Goal: Task Accomplishment & Management: Manage account settings

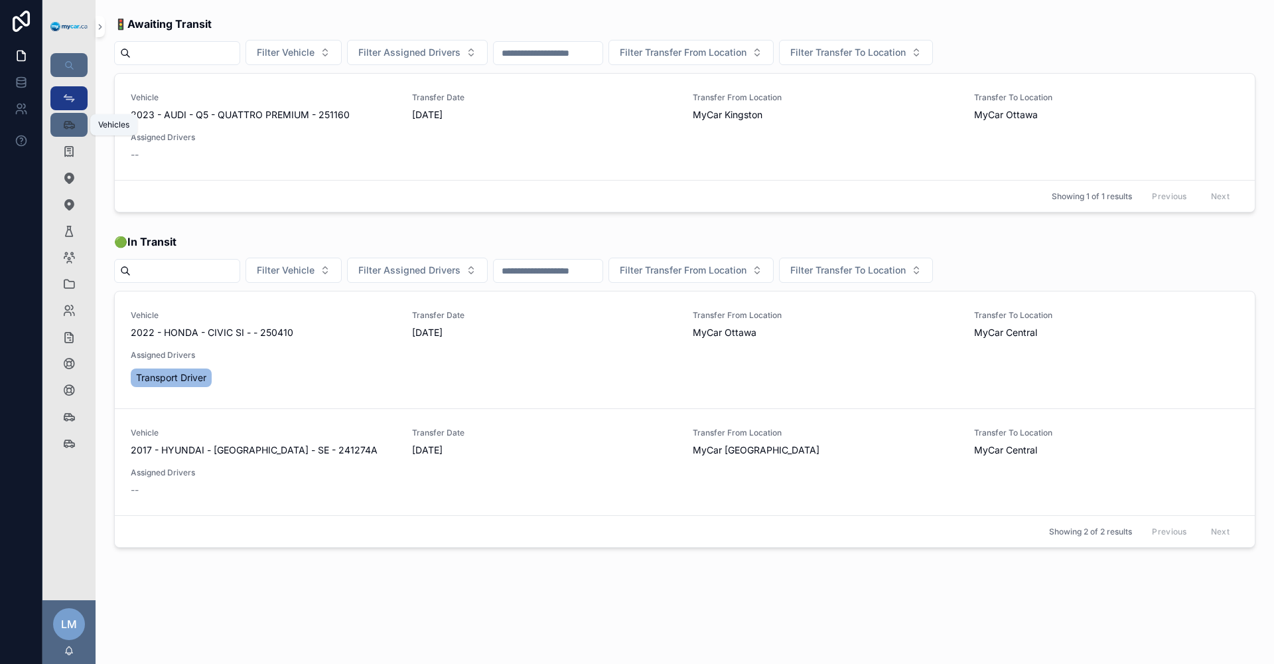
click at [72, 121] on icon "scrollable content" at bounding box center [68, 124] width 13 height 13
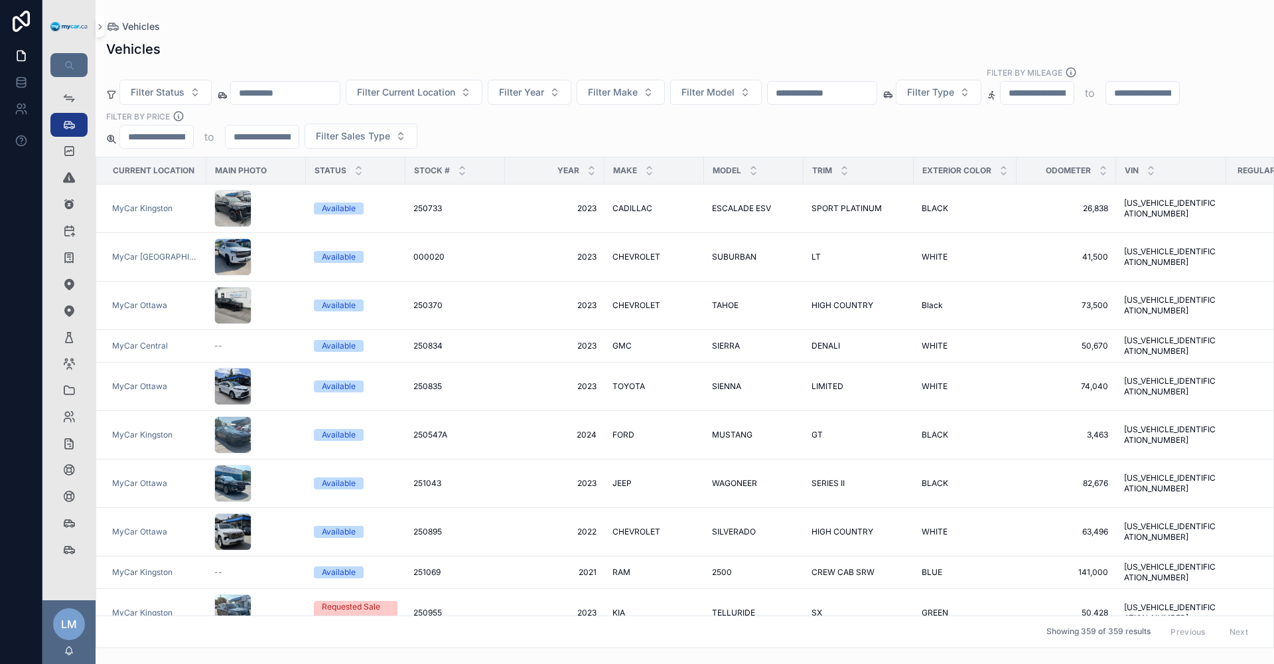
click at [877, 82] on div at bounding box center [822, 93] width 110 height 24
click at [877, 90] on input "text" at bounding box center [822, 93] width 109 height 19
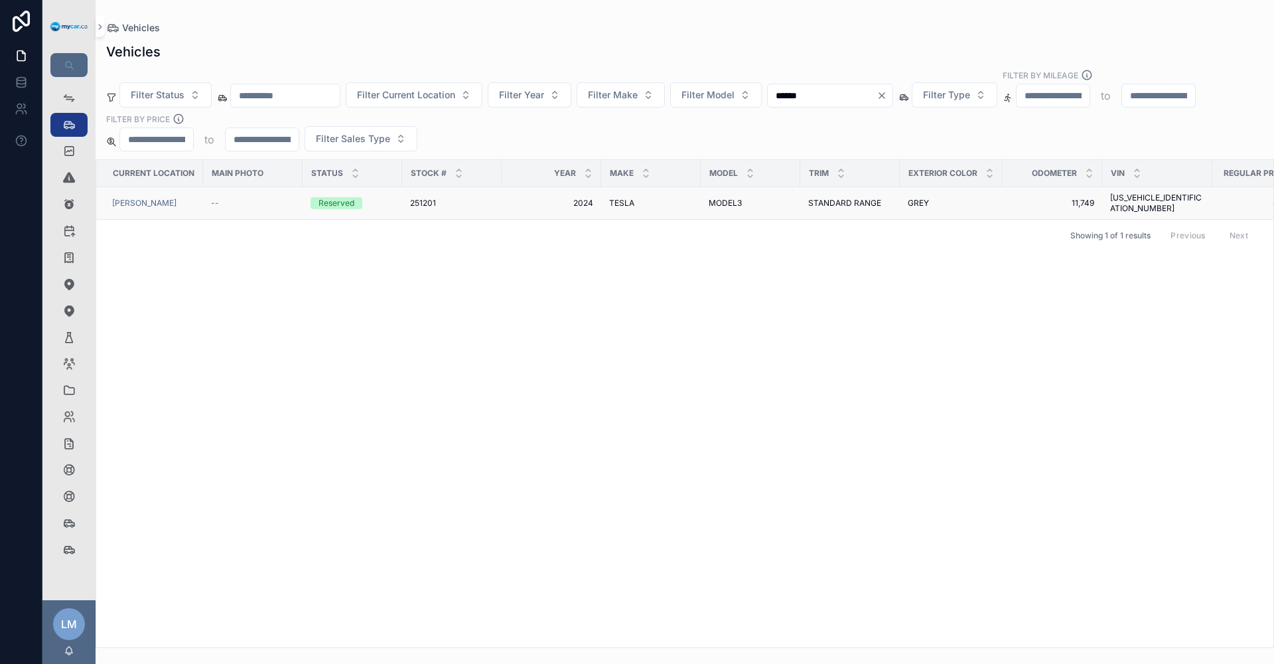
type input "******"
click at [870, 198] on span "STANDARD RANGE" at bounding box center [844, 203] width 73 height 11
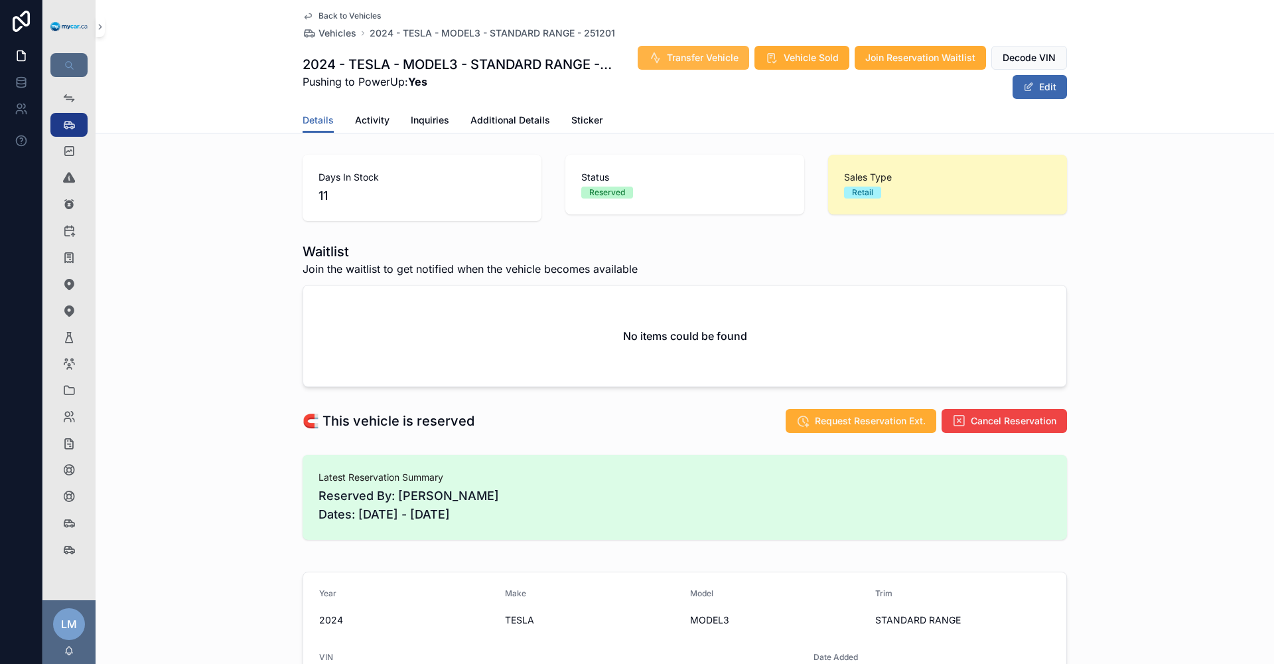
click at [679, 62] on span "Transfer Vehicle" at bounding box center [703, 57] width 72 height 13
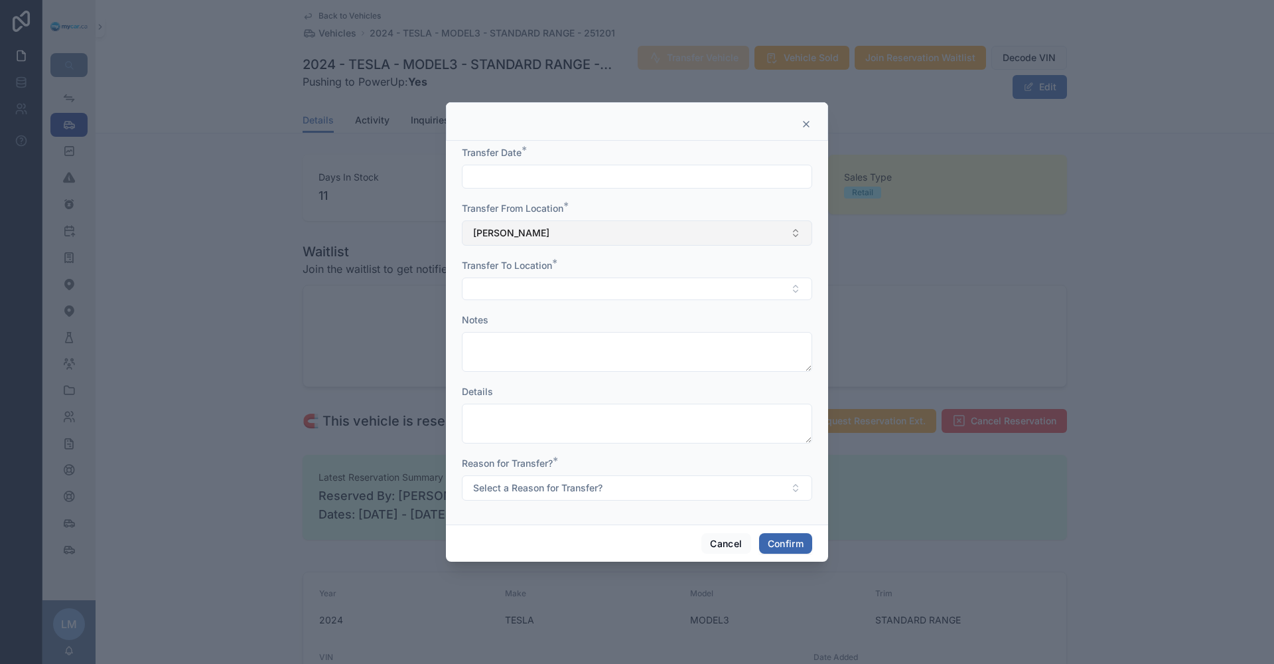
click at [800, 239] on button "[PERSON_NAME]" at bounding box center [637, 232] width 350 height 25
click at [792, 226] on button "[PERSON_NAME]" at bounding box center [637, 232] width 350 height 25
click at [514, 287] on button "Select Button" at bounding box center [637, 288] width 350 height 23
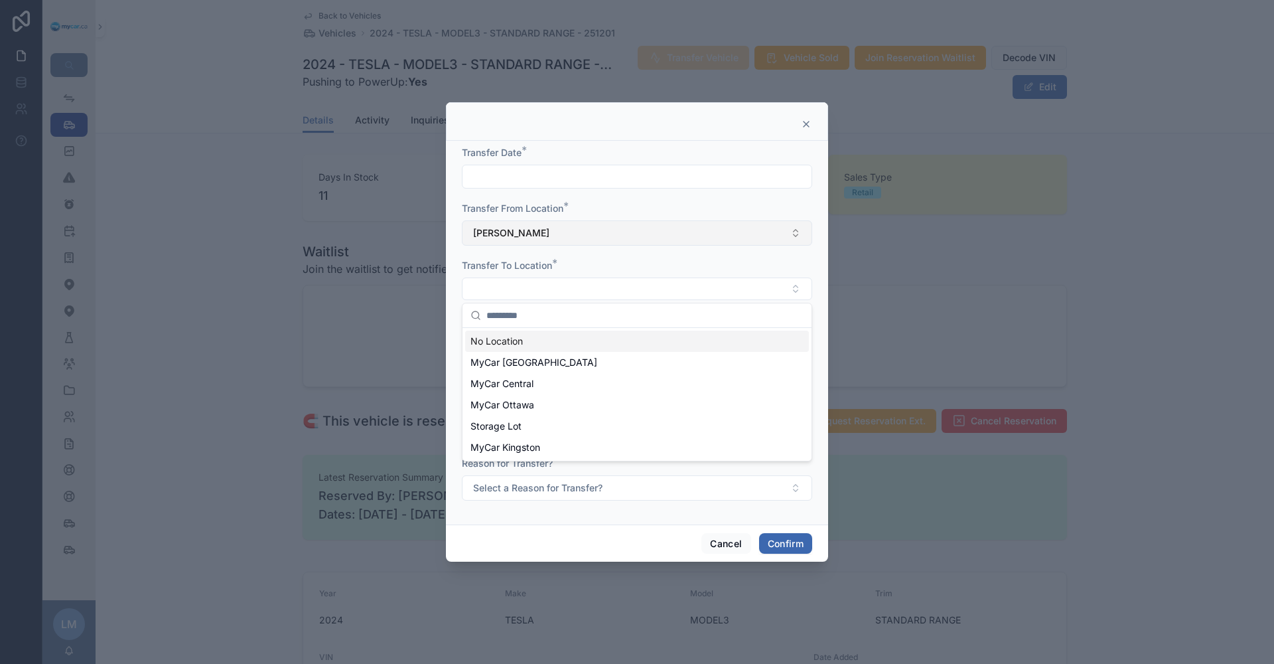
click at [793, 234] on button "[PERSON_NAME]" at bounding box center [637, 232] width 350 height 25
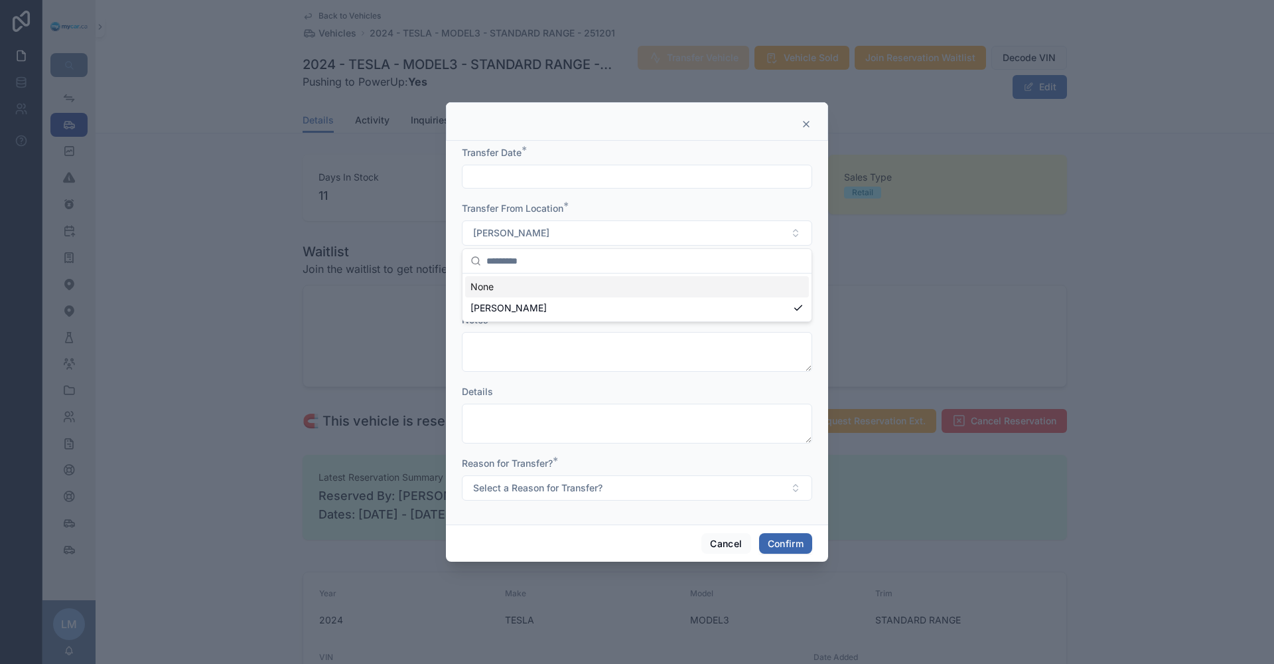
click at [577, 261] on input "text" at bounding box center [644, 261] width 317 height 24
type input "********"
click at [986, 333] on div at bounding box center [637, 332] width 1274 height 664
click at [519, 290] on button "Select Button" at bounding box center [637, 288] width 350 height 23
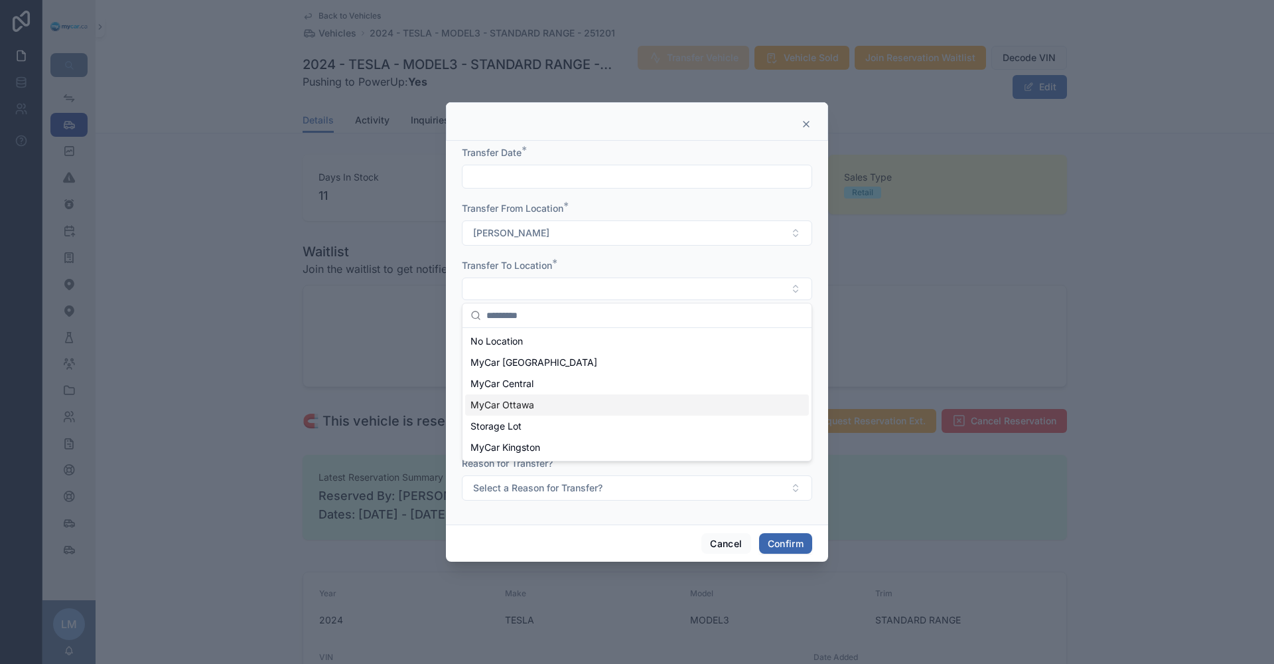
click at [524, 398] on span "MyCar Ottawa" at bounding box center [503, 404] width 64 height 13
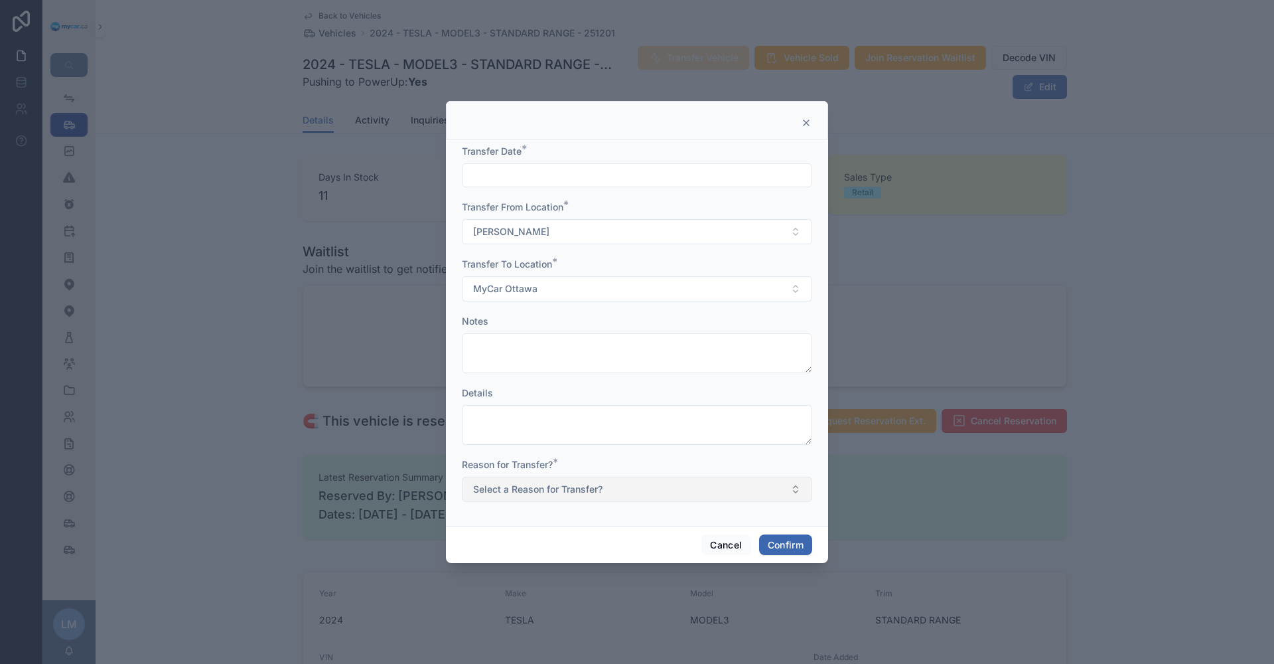
click at [796, 490] on button "Select a Reason for Transfer?" at bounding box center [637, 489] width 350 height 25
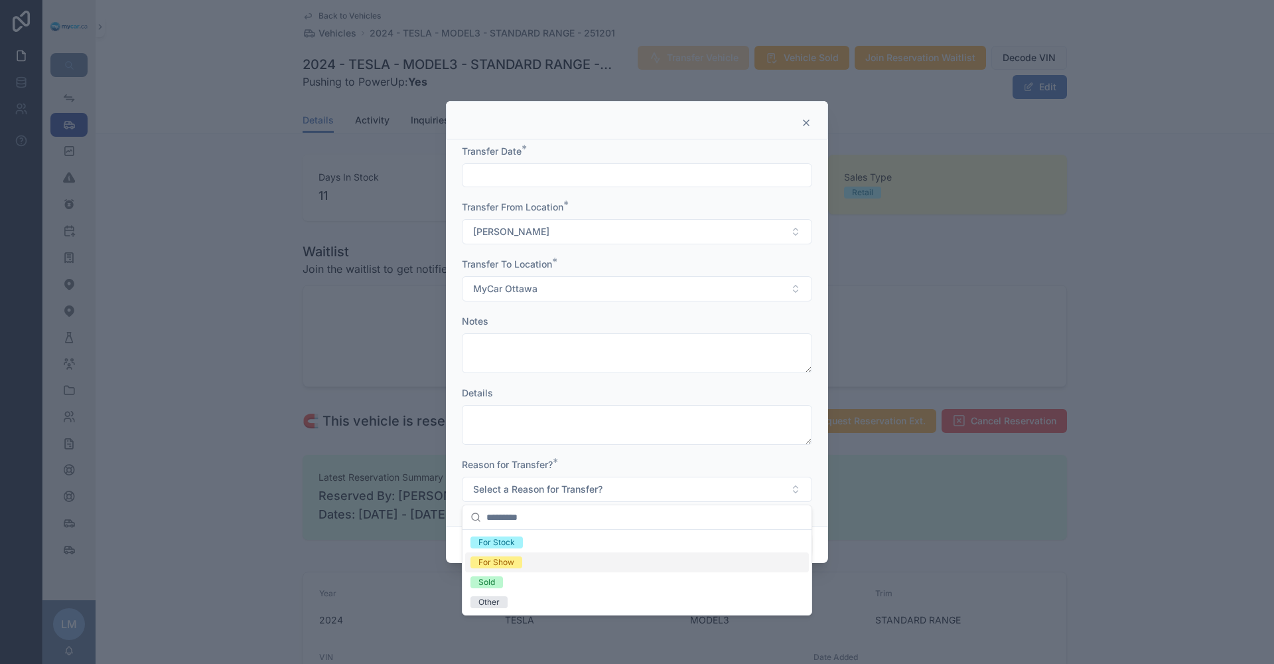
click at [538, 562] on div "For Show" at bounding box center [637, 562] width 344 height 20
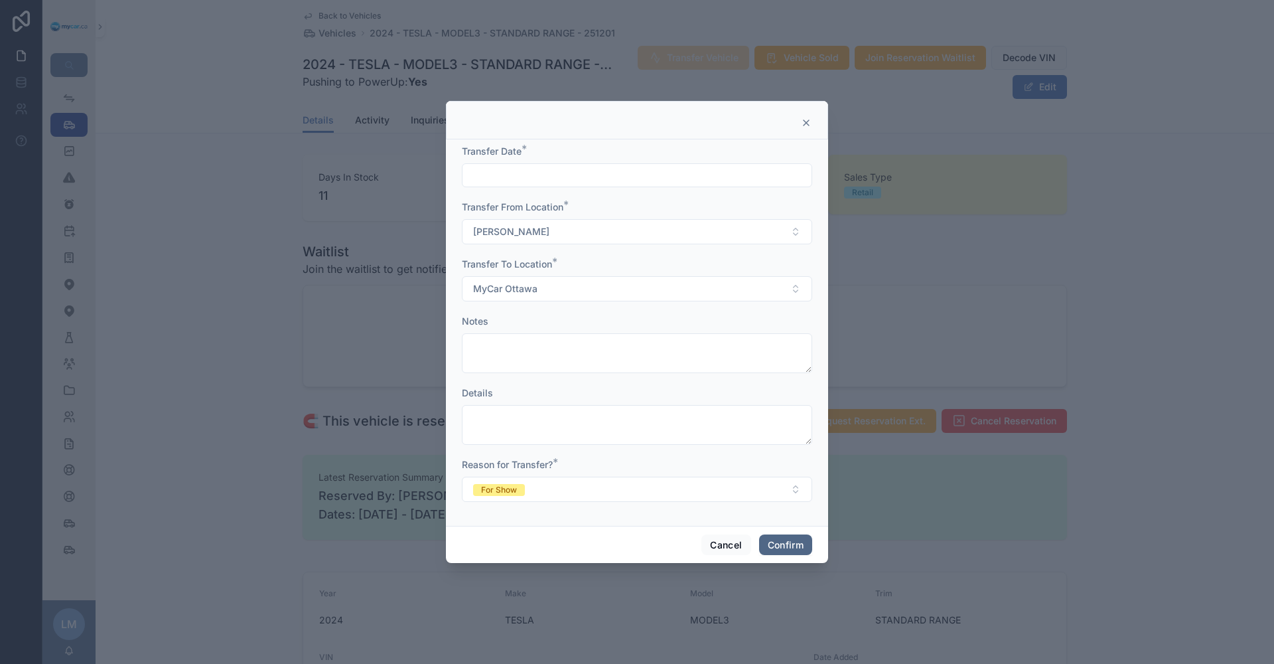
click at [788, 542] on button "Confirm" at bounding box center [785, 544] width 53 height 21
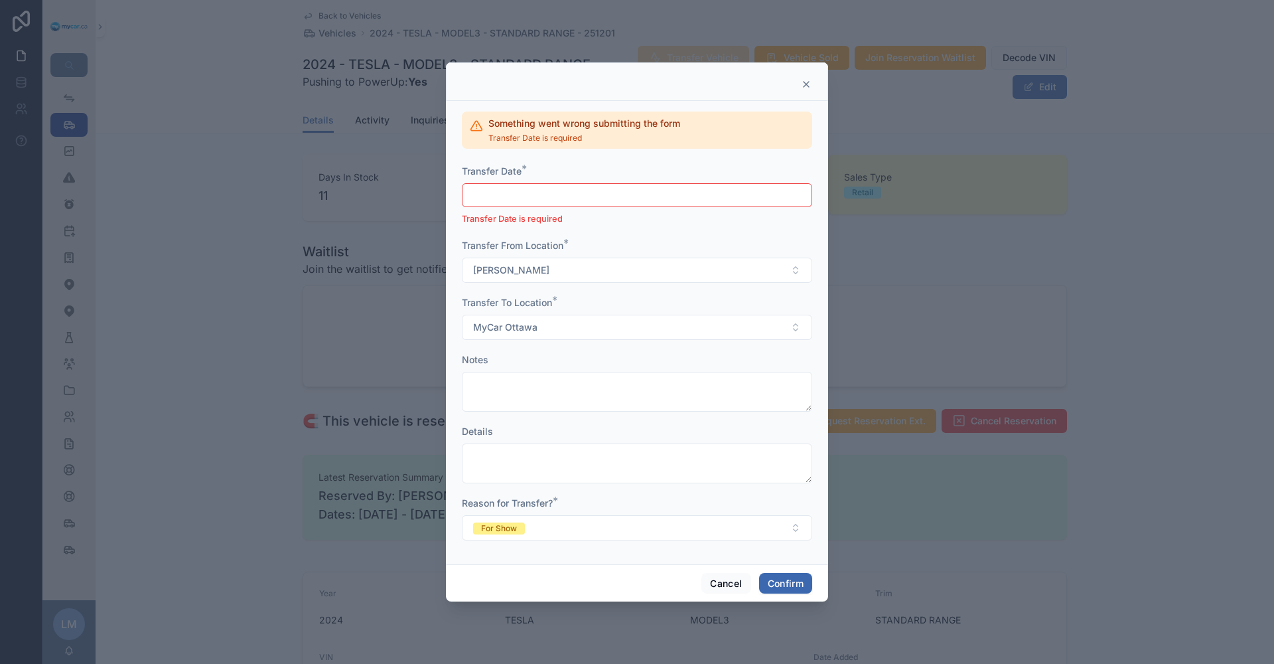
click at [533, 196] on input "text" at bounding box center [637, 195] width 349 height 19
click at [629, 230] on button "[DATE]" at bounding box center [637, 228] width 52 height 24
type input "**********"
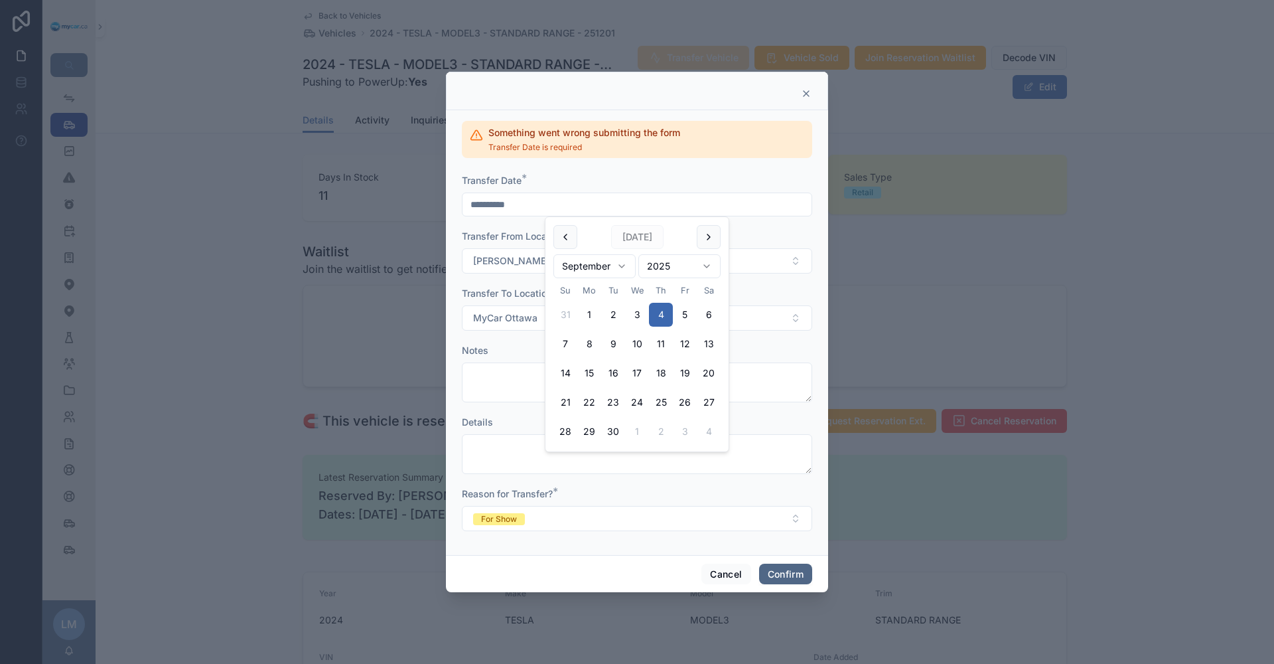
click at [787, 569] on button "Confirm" at bounding box center [785, 573] width 53 height 21
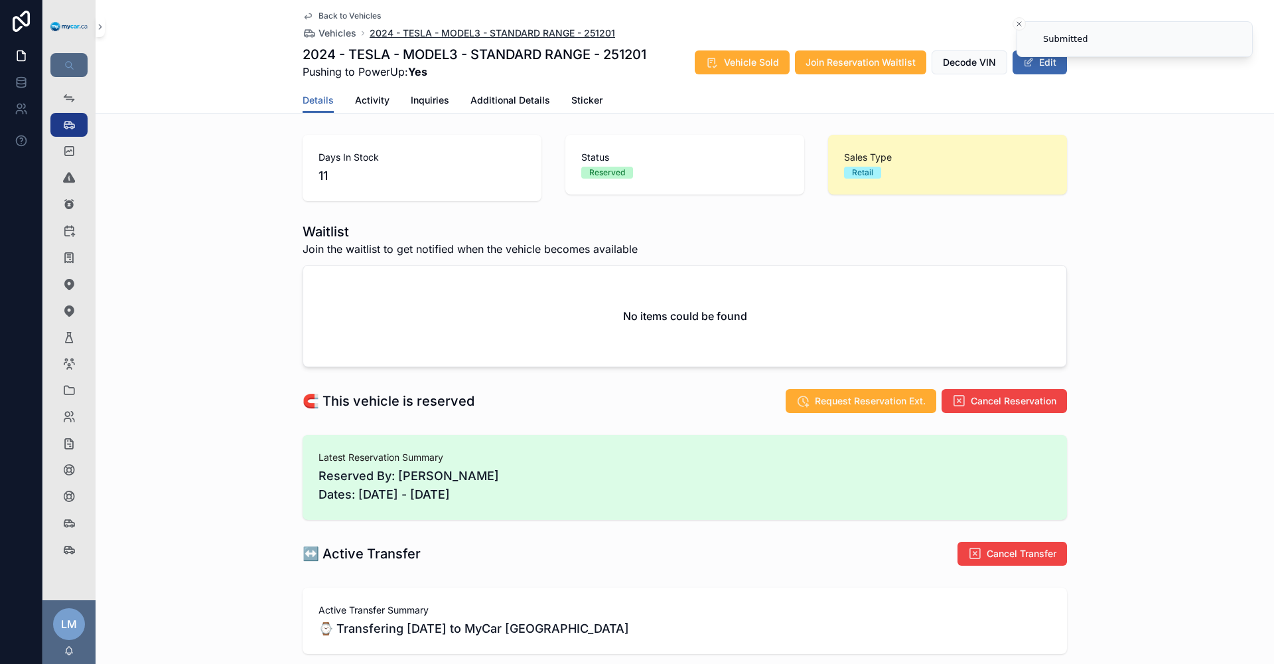
click at [429, 37] on span "2024 - TESLA - MODEL3 - STANDARD RANGE - 251201" at bounding box center [493, 33] width 246 height 13
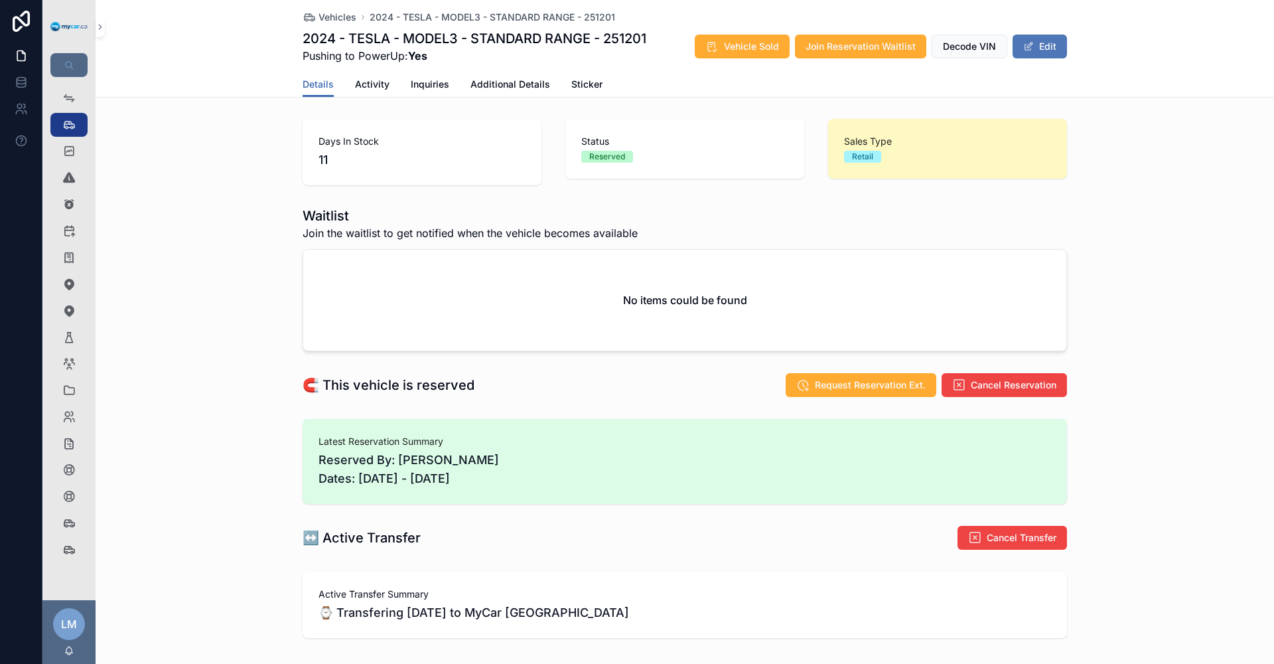
click at [1036, 46] on button "Edit" at bounding box center [1040, 47] width 54 height 24
click at [360, 84] on span "Activity" at bounding box center [372, 84] width 35 height 13
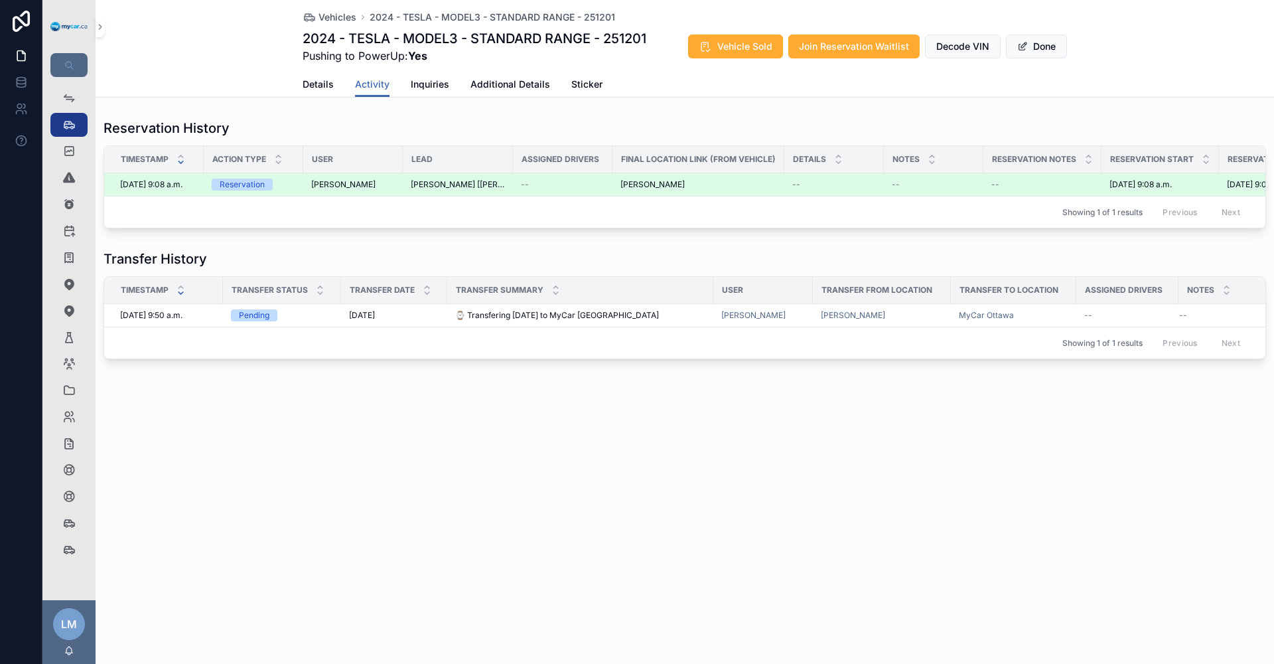
click at [669, 186] on span "[PERSON_NAME]" at bounding box center [653, 184] width 64 height 11
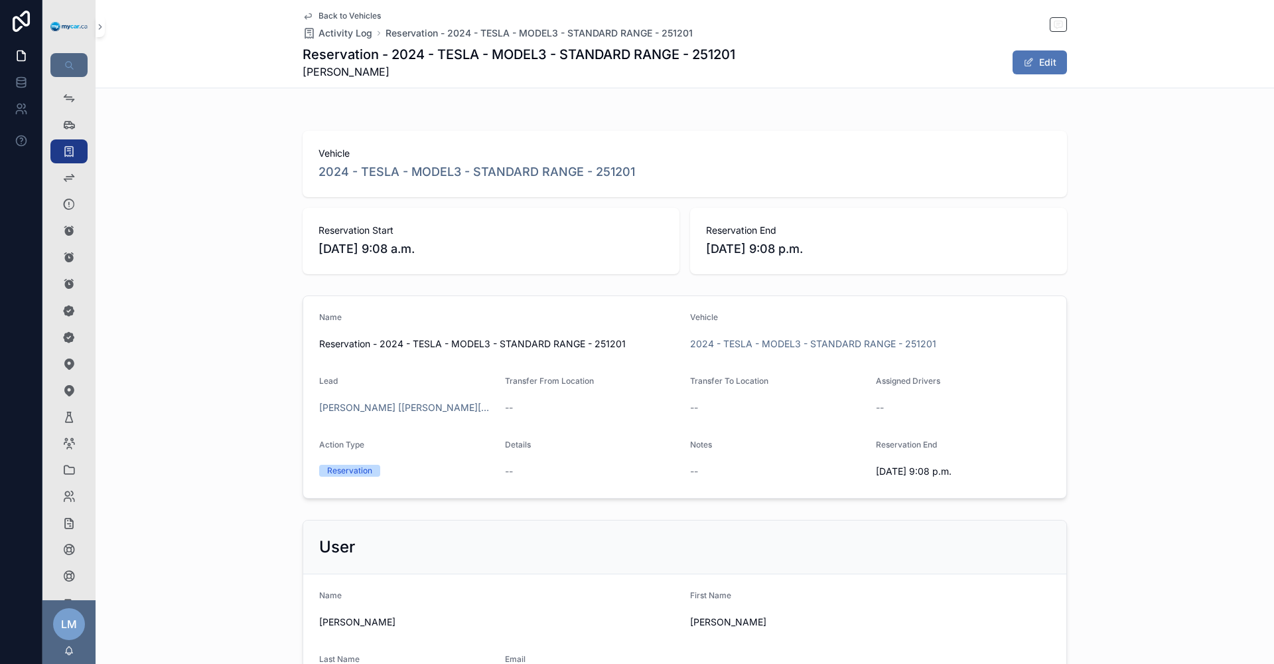
click at [1035, 63] on button "Edit" at bounding box center [1040, 62] width 54 height 24
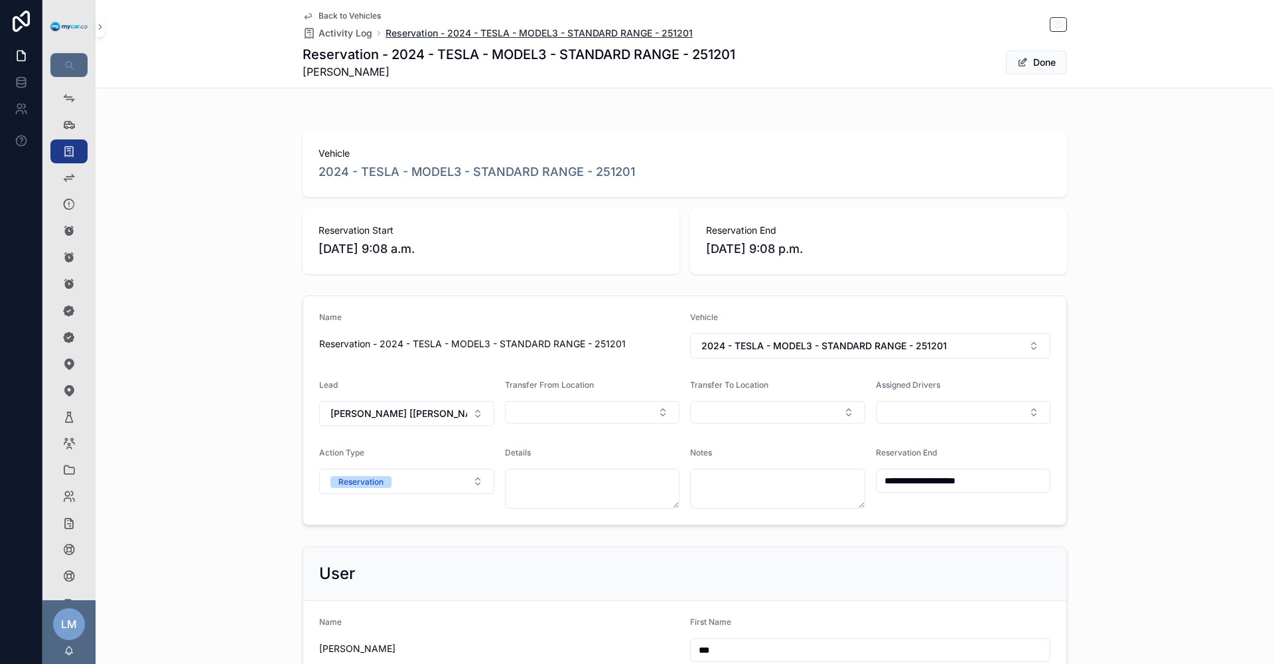
click at [452, 37] on span "Reservation - 2024 - TESLA - MODEL3 - STANDARD RANGE - 251201" at bounding box center [539, 33] width 307 height 13
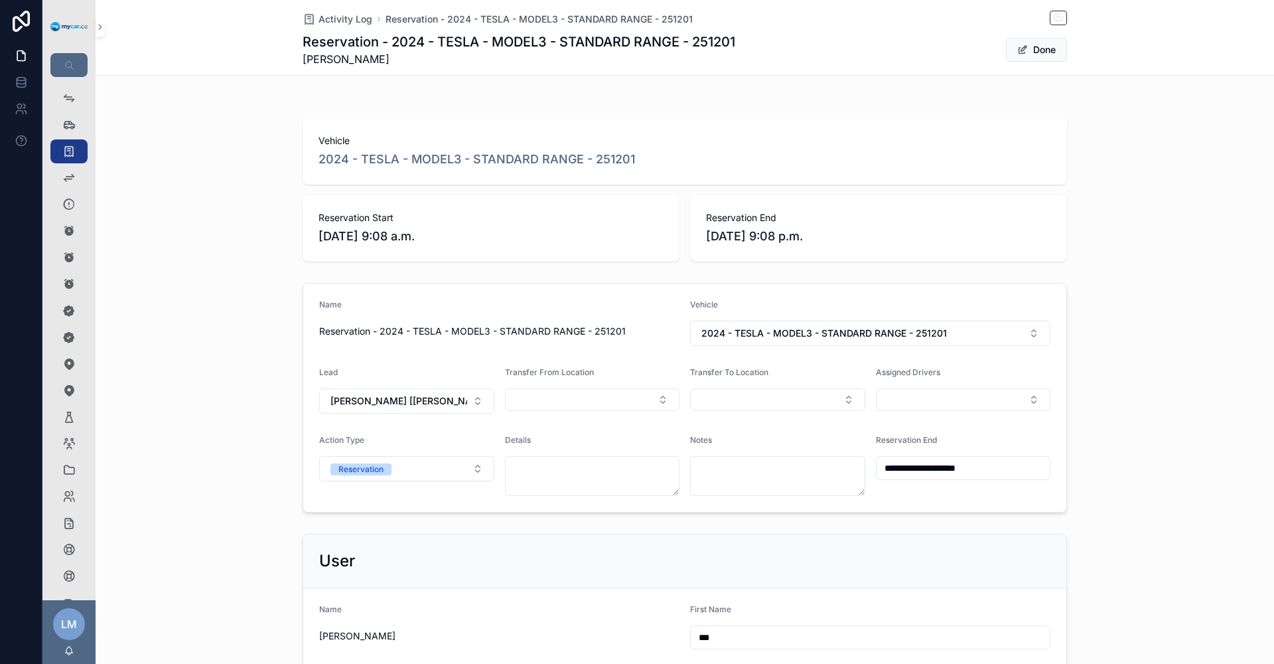
click at [499, 34] on h1 "Reservation - 2024 - TESLA - MODEL3 - STANDARD RANGE - 251201" at bounding box center [519, 42] width 433 height 19
click at [501, 22] on span "Reservation - 2024 - TESLA - MODEL3 - STANDARD RANGE - 251201" at bounding box center [539, 19] width 307 height 13
click at [510, 151] on span "2024 - TESLA - MODEL3 - STANDARD RANGE - 251201" at bounding box center [477, 159] width 317 height 19
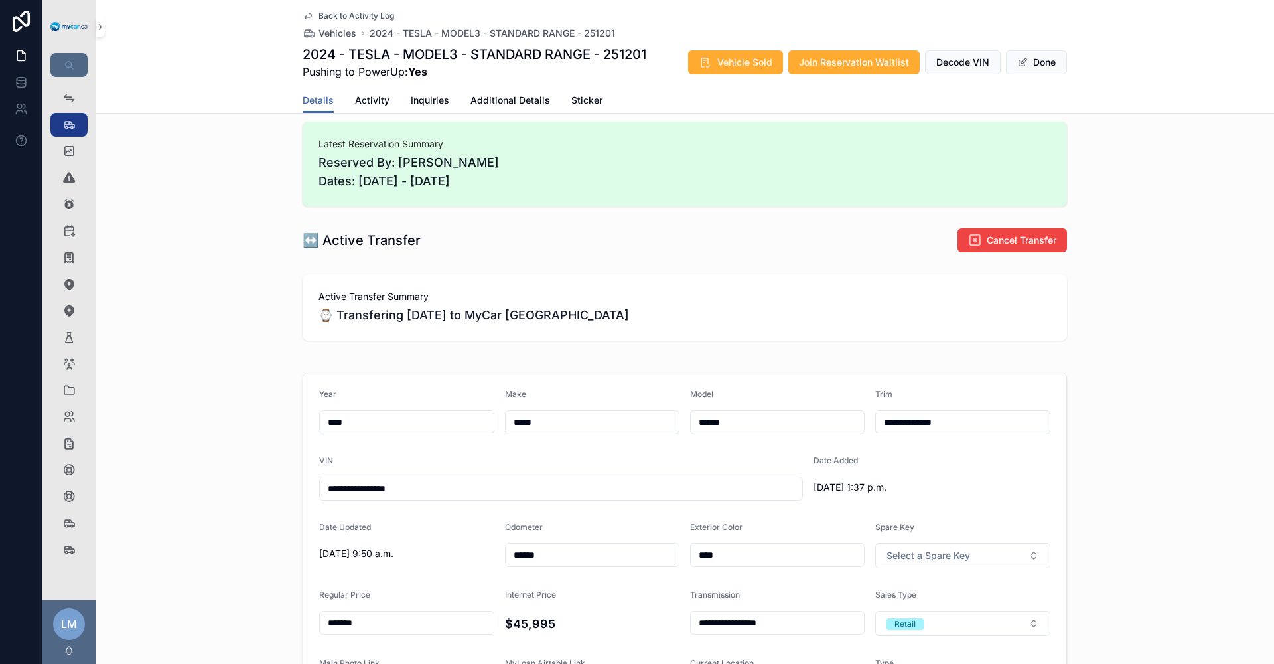
scroll to position [332, 0]
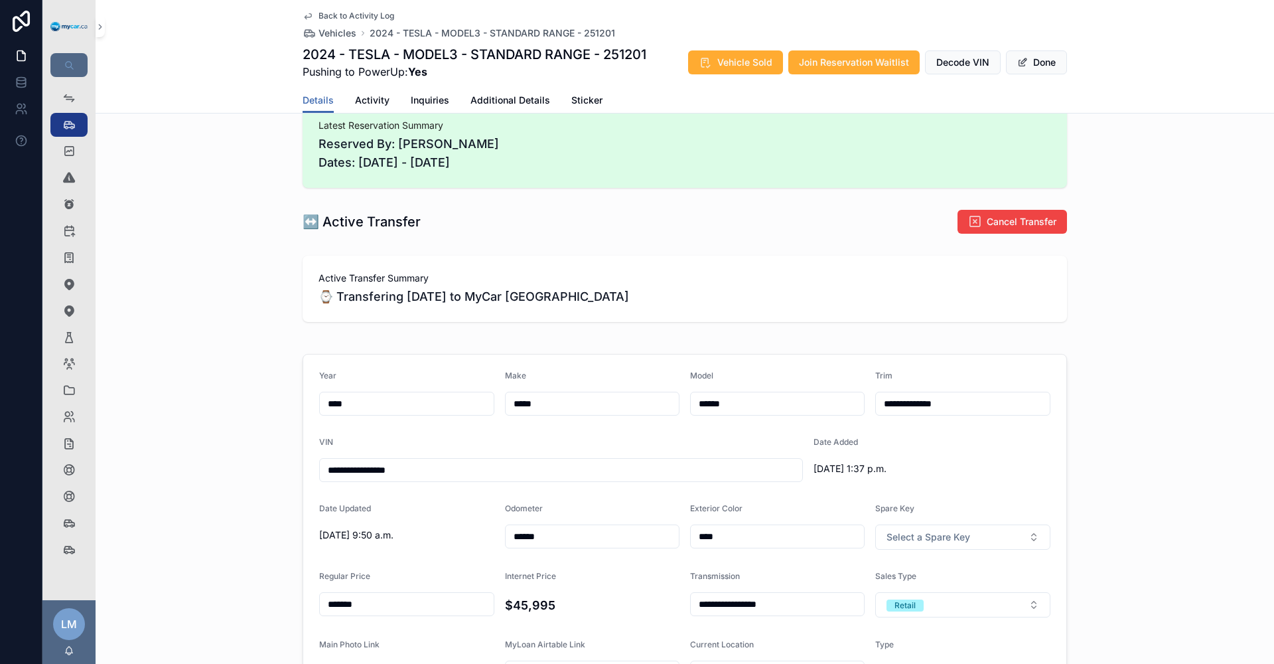
click at [344, 222] on h1 "↔️ Active Transfer" at bounding box center [362, 221] width 118 height 19
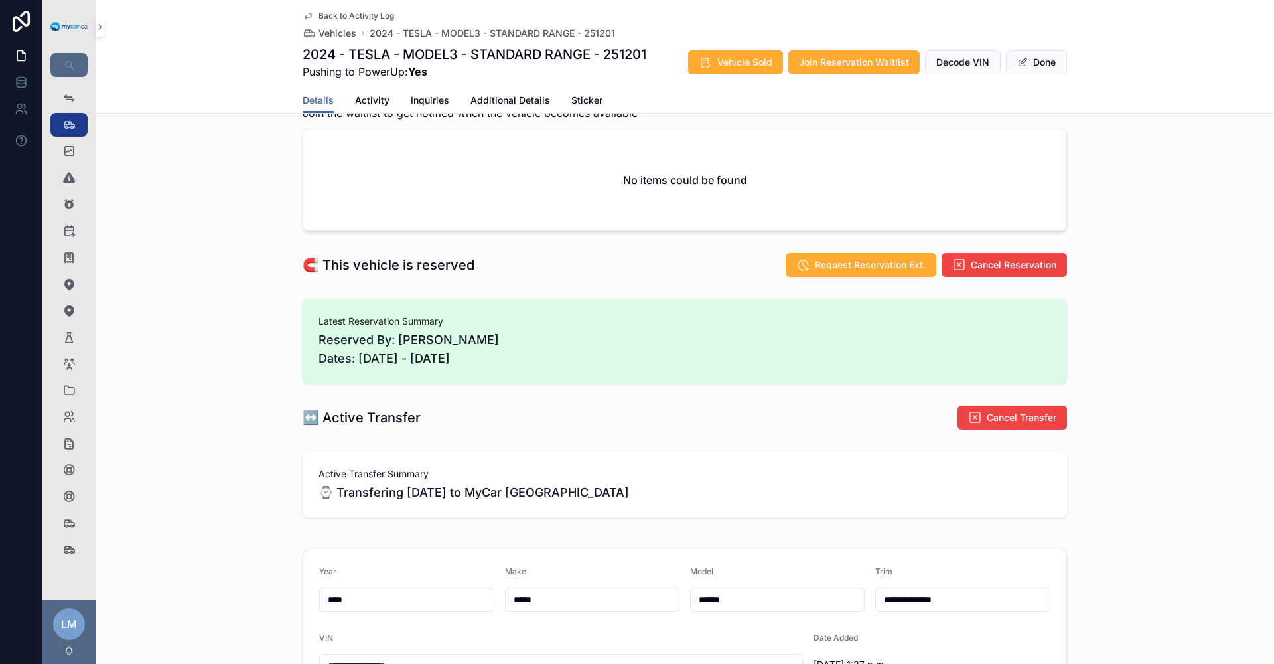
scroll to position [0, 0]
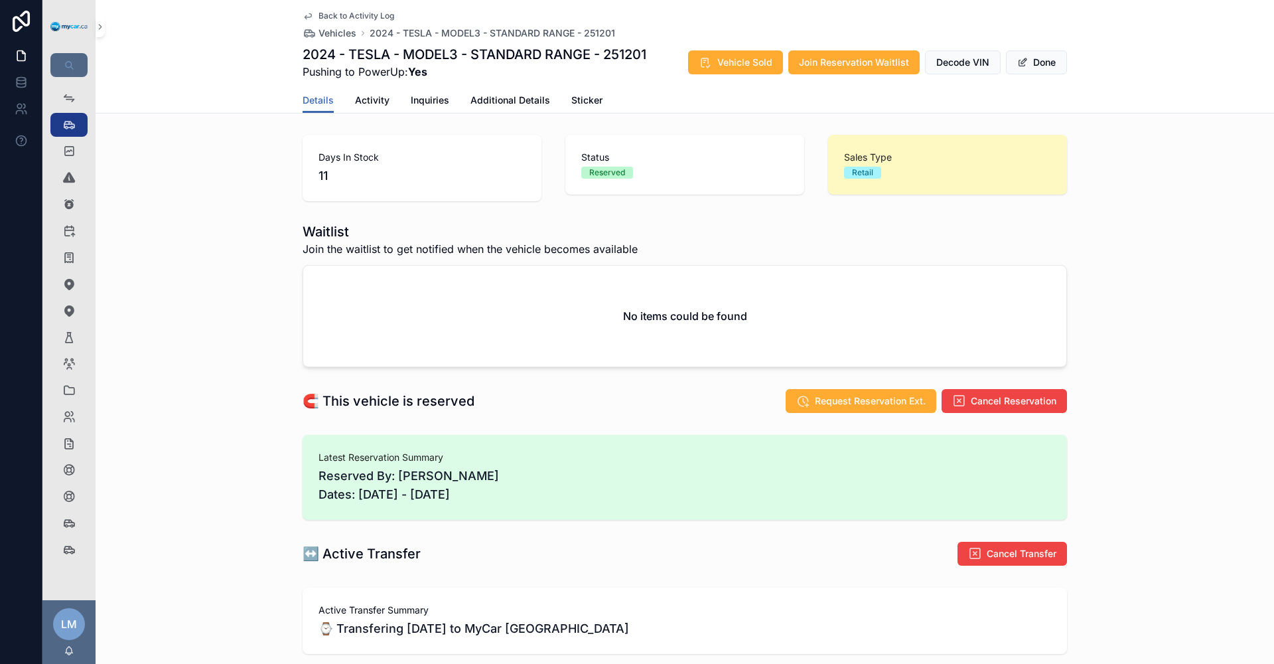
click at [347, 12] on span "Back to Activity Log" at bounding box center [357, 16] width 76 height 11
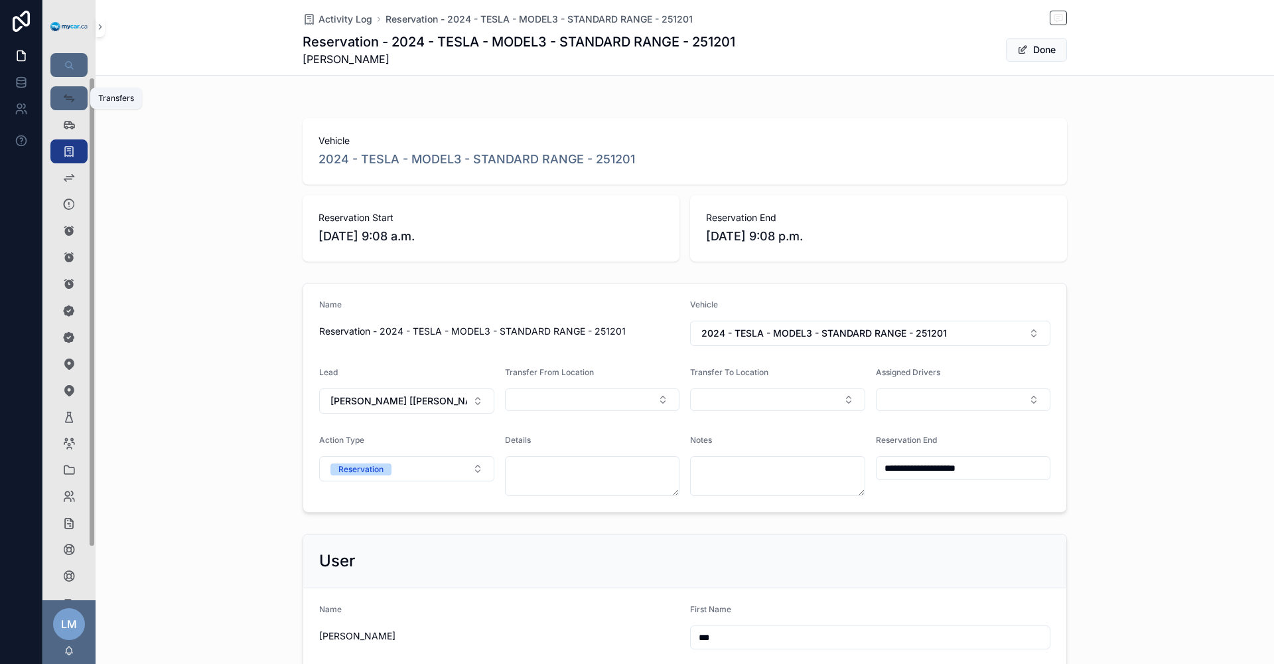
click at [61, 103] on div "Transfers" at bounding box center [68, 98] width 21 height 21
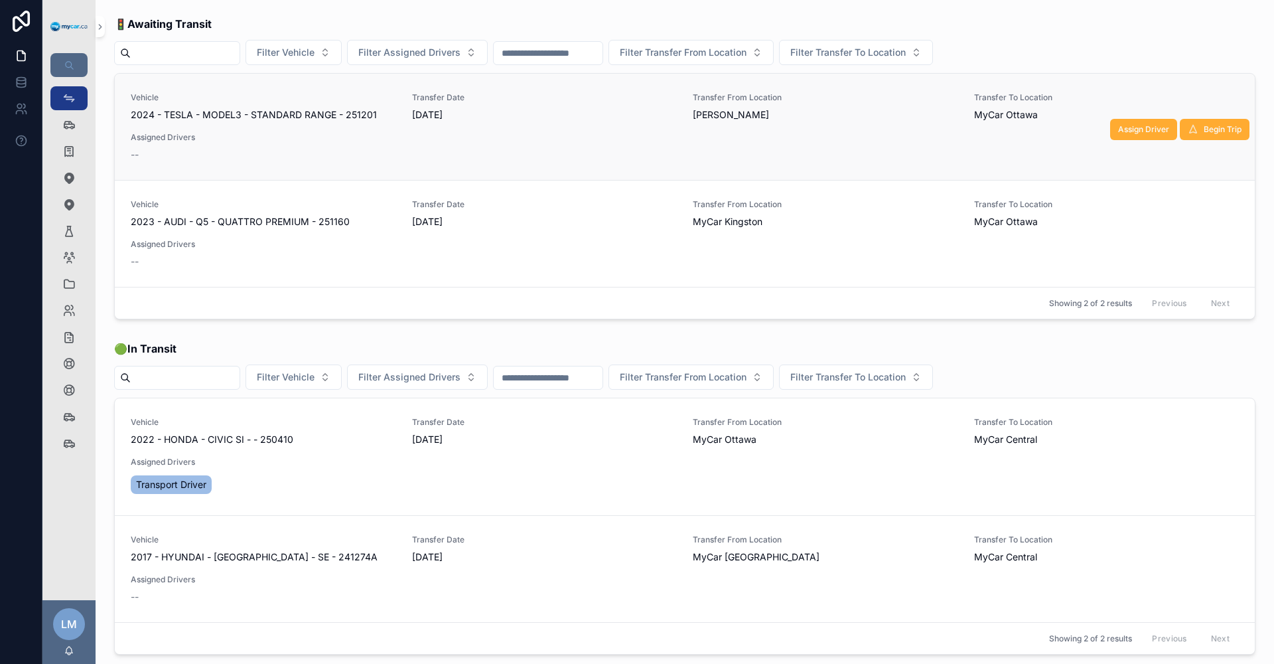
click at [417, 94] on span "Transfer Date" at bounding box center [544, 97] width 265 height 11
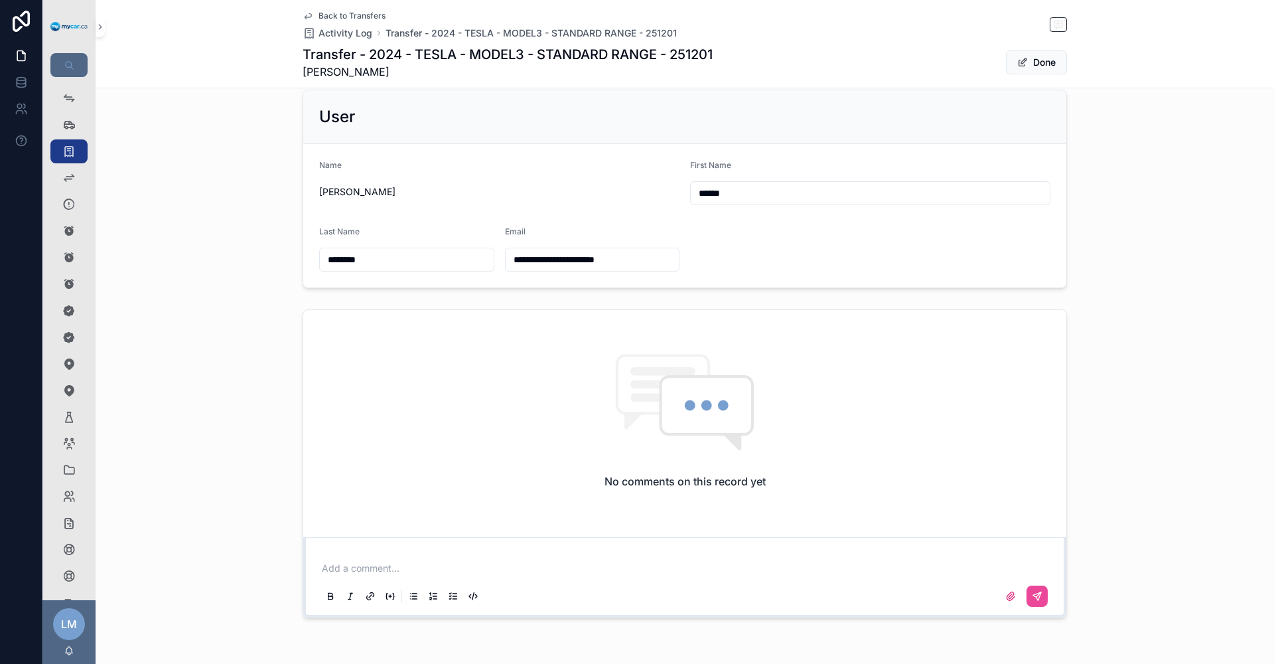
scroll to position [465, 0]
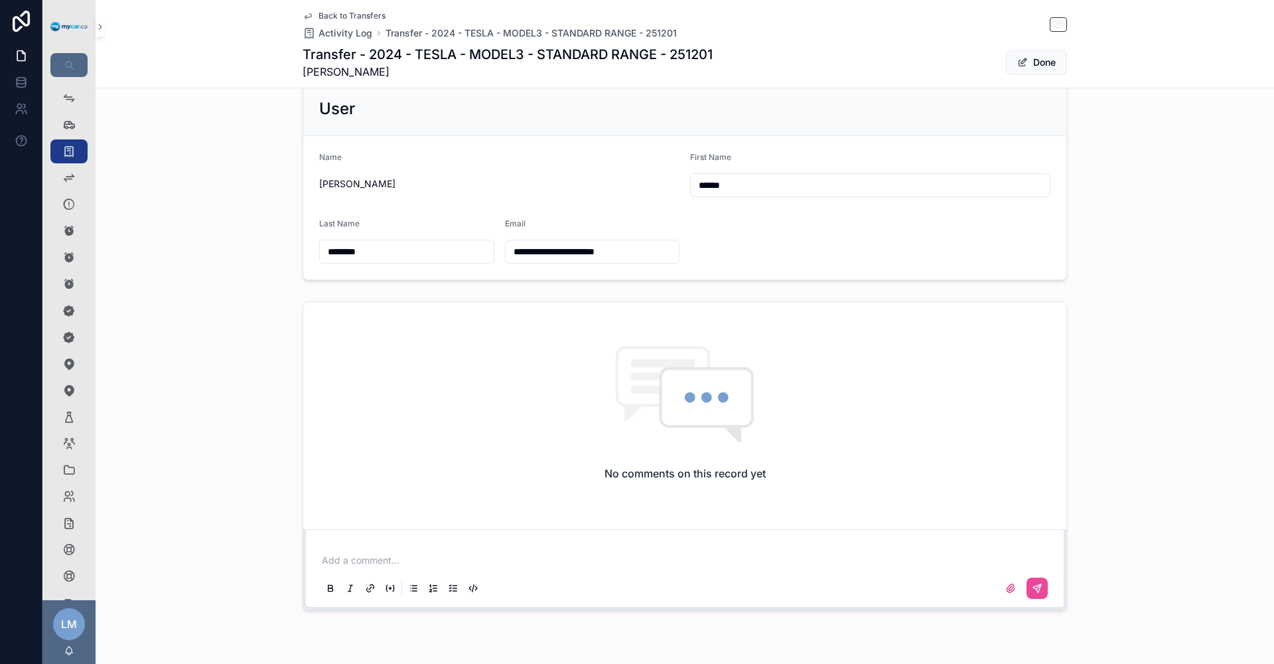
click at [400, 364] on div "No comments on this record yet" at bounding box center [684, 413] width 763 height 222
click at [336, 337] on div "No comments on this record yet" at bounding box center [684, 413] width 763 height 222
click at [322, 562] on p at bounding box center [687, 560] width 731 height 13
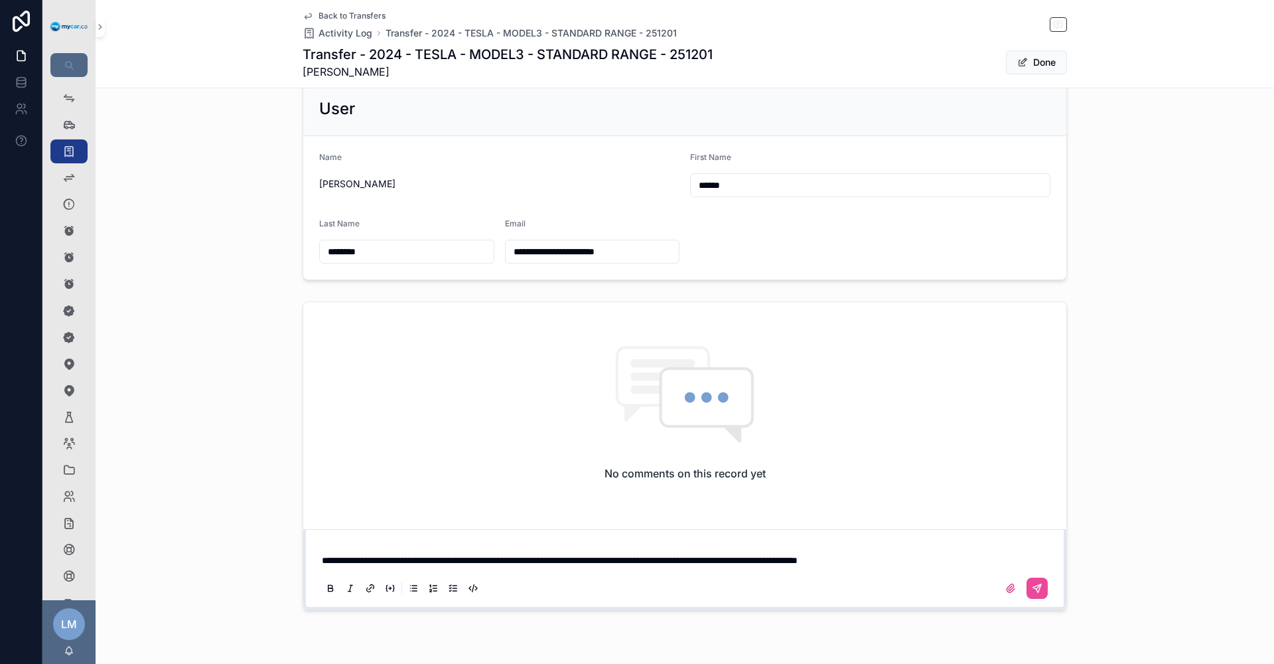
click at [798, 560] on span "**********" at bounding box center [560, 560] width 476 height 9
click at [945, 561] on p "**********" at bounding box center [687, 560] width 731 height 13
click at [1027, 590] on button at bounding box center [1037, 587] width 21 height 21
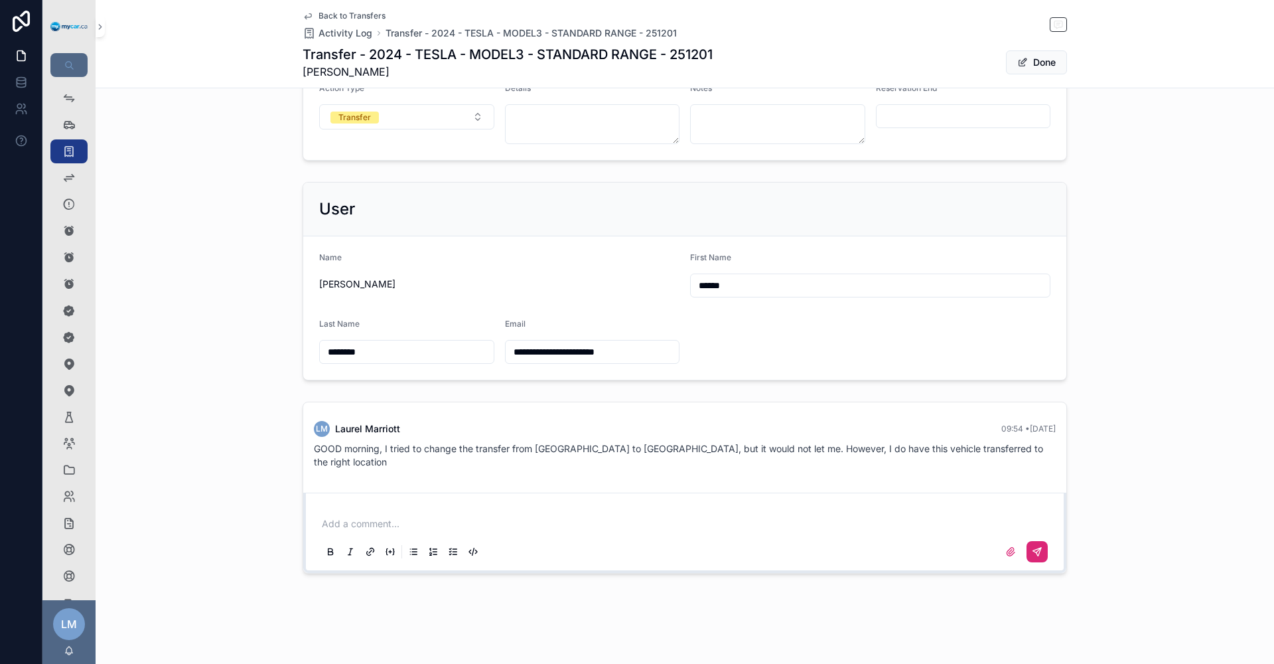
scroll to position [351, 0]
